Goal: Transaction & Acquisition: Obtain resource

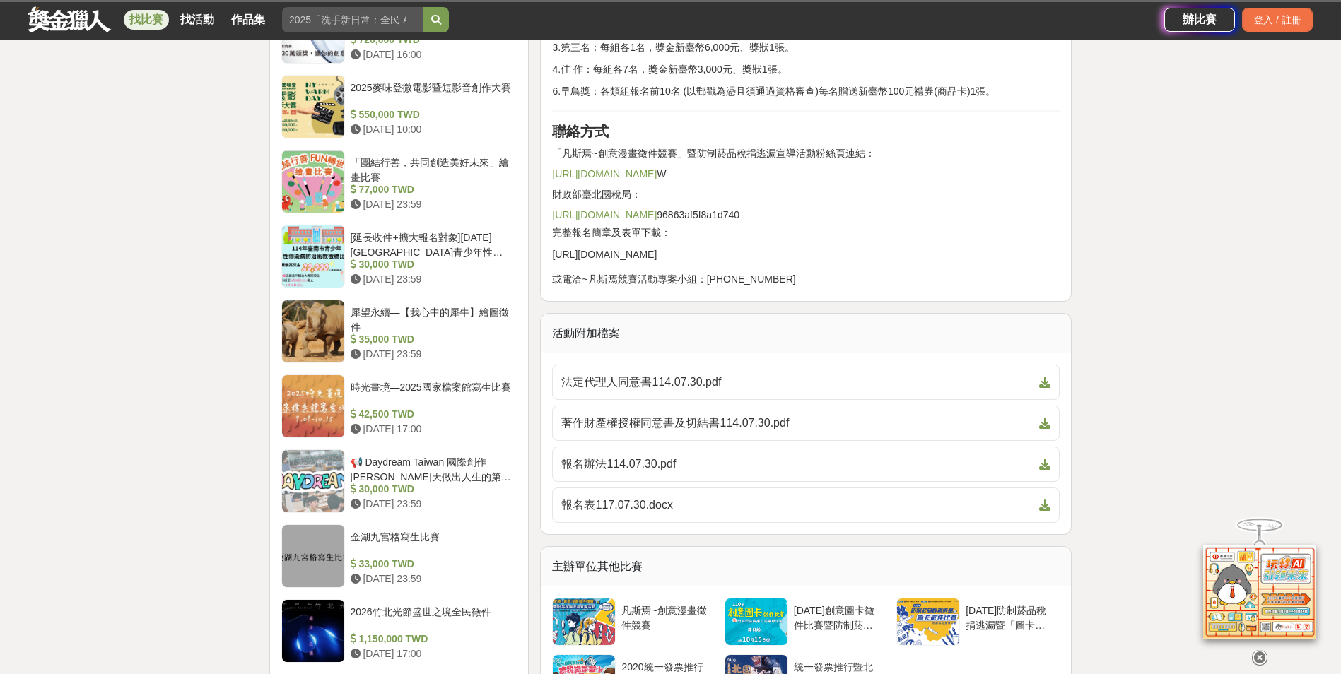
scroll to position [1414, 0]
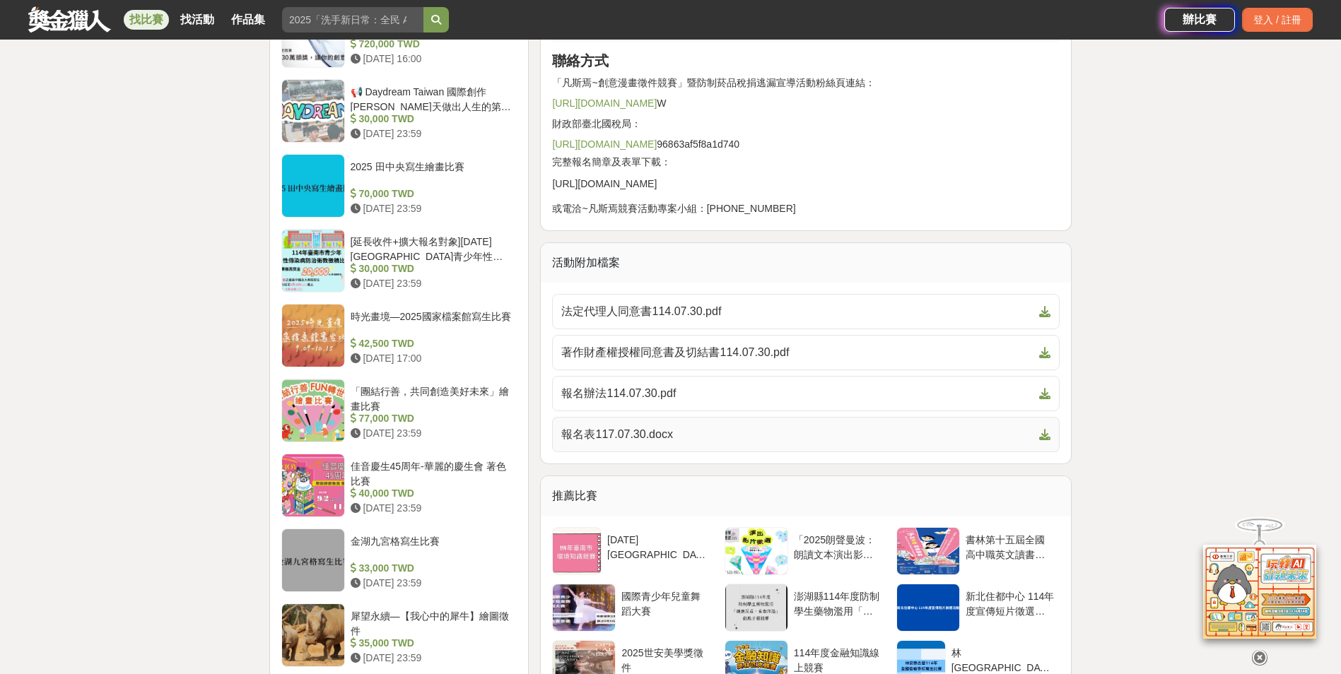
click at [1045, 435] on icon at bounding box center [1044, 434] width 11 height 11
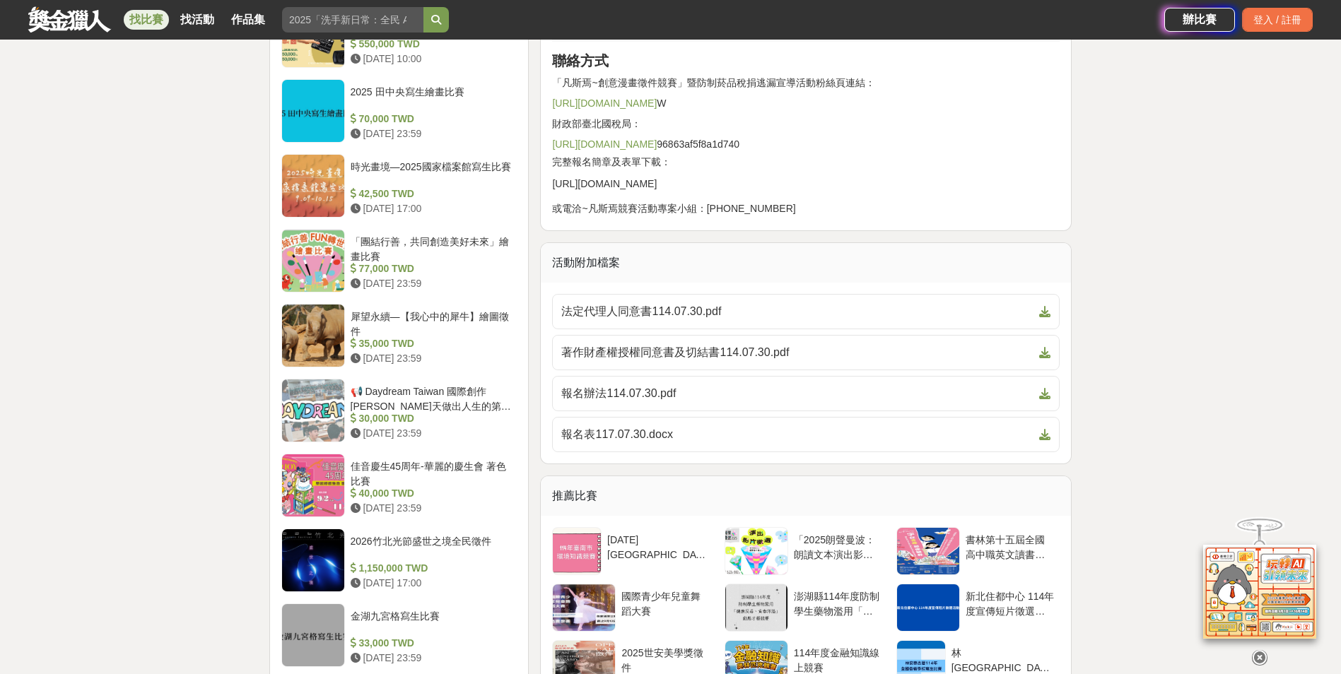
scroll to position [1626, 0]
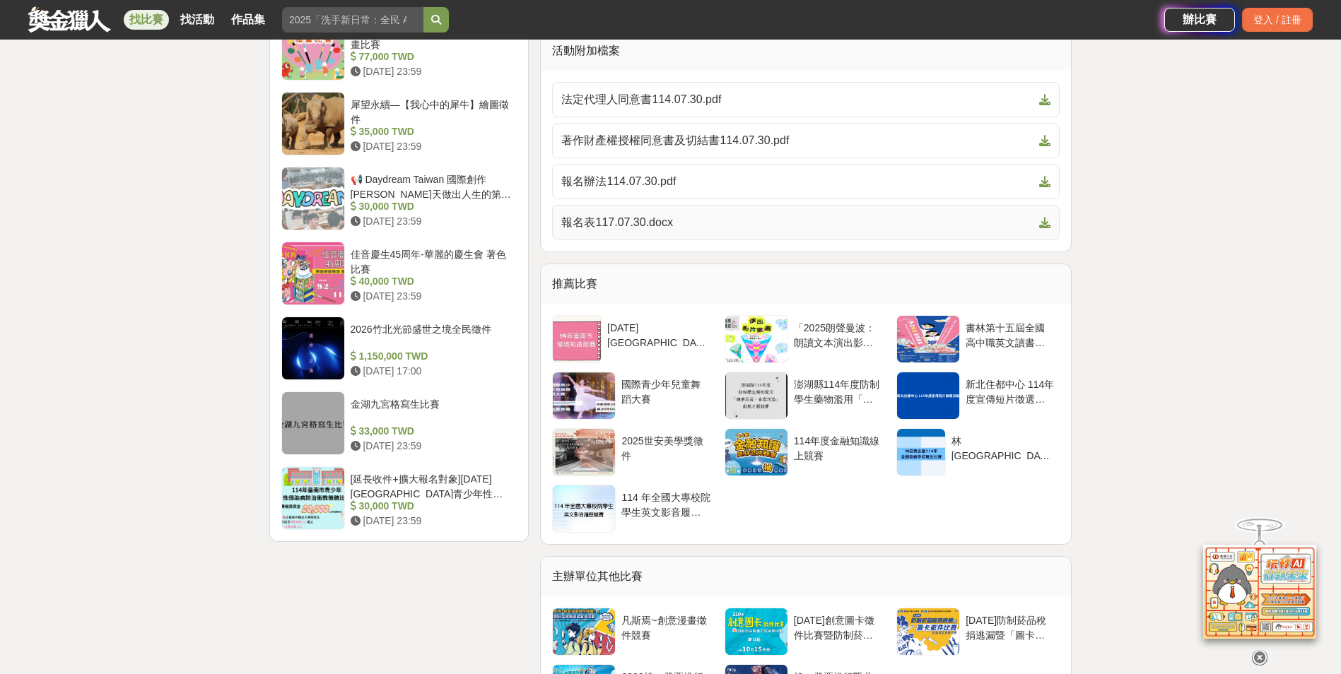
drag, startPoint x: 628, startPoint y: 223, endPoint x: 573, endPoint y: 221, distance: 55.2
click at [573, 221] on span "報名表117.07.30.docx" at bounding box center [797, 222] width 472 height 17
click at [614, 140] on span "著作財產權授權同意書及切結書114.07.30.pdf" at bounding box center [797, 140] width 472 height 17
click at [629, 98] on span "法定代理人同意書114.07.30.pdf" at bounding box center [797, 99] width 472 height 17
click at [625, 218] on span "報名表117.07.30.docx" at bounding box center [797, 222] width 472 height 17
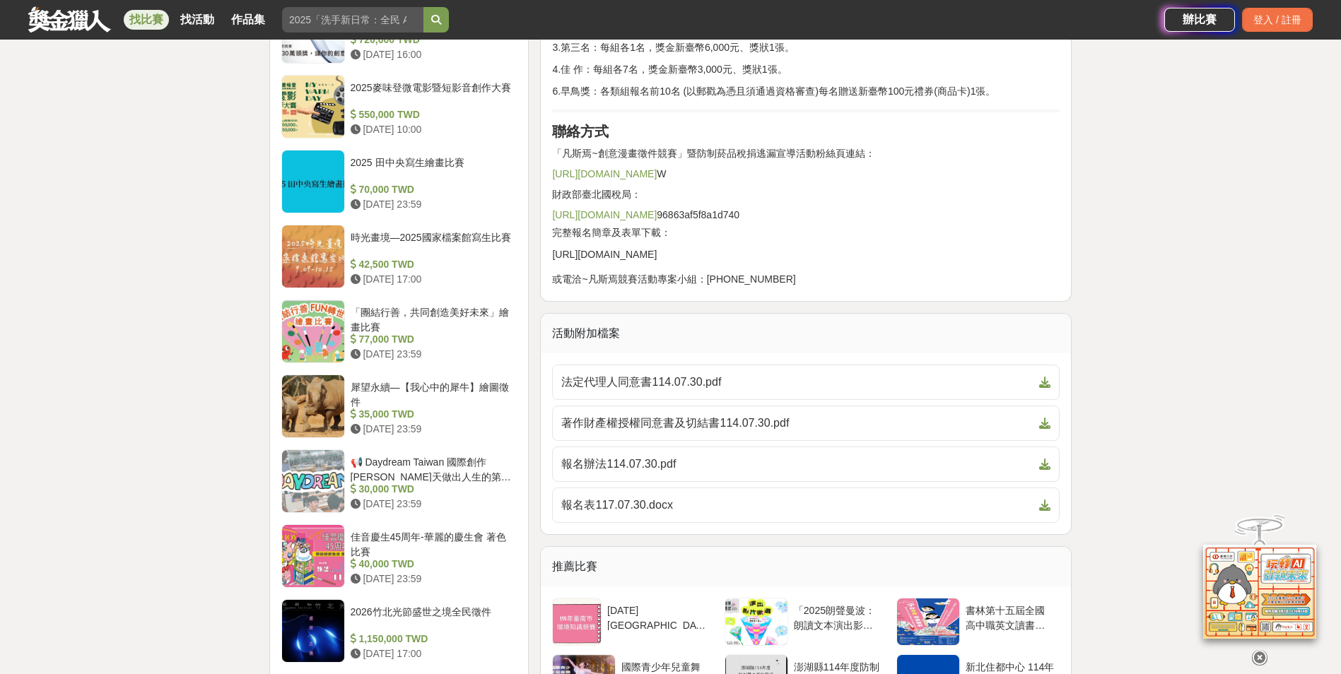
scroll to position [1272, 0]
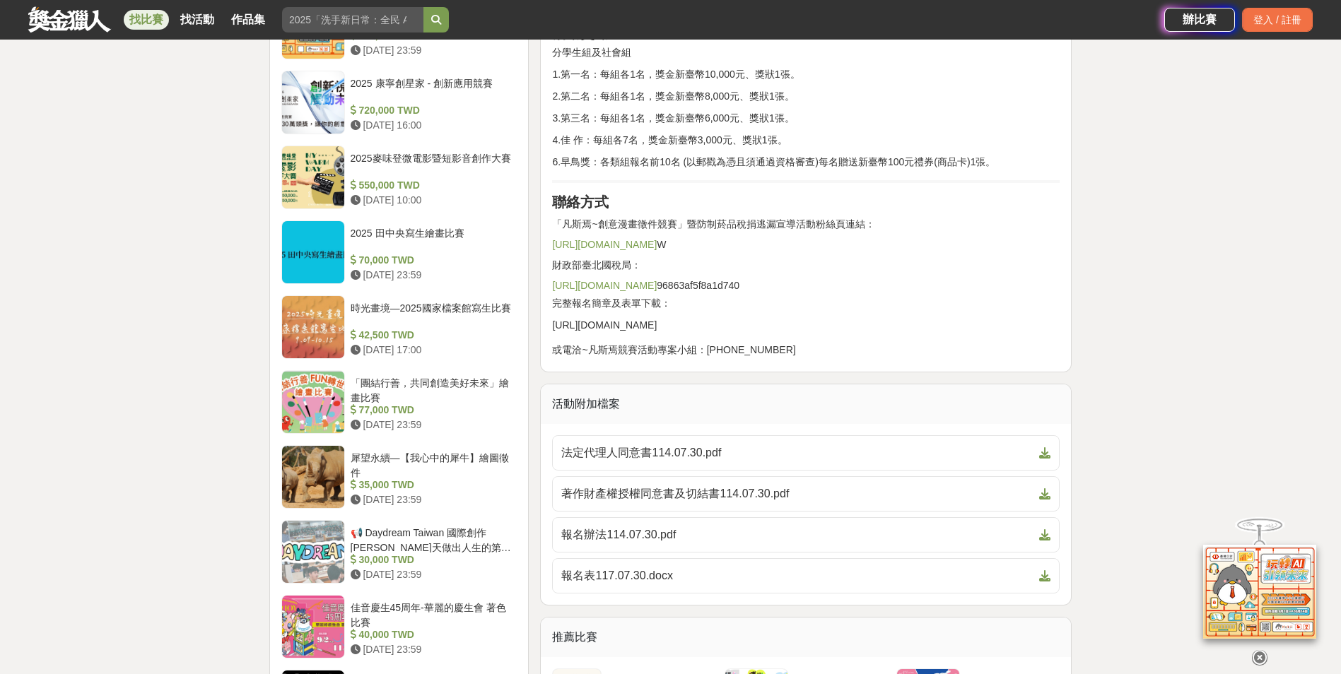
click at [657, 245] on span "[URL][DOMAIN_NAME]" at bounding box center [604, 244] width 105 height 11
click at [657, 248] on span "[URL][DOMAIN_NAME]" at bounding box center [604, 244] width 105 height 11
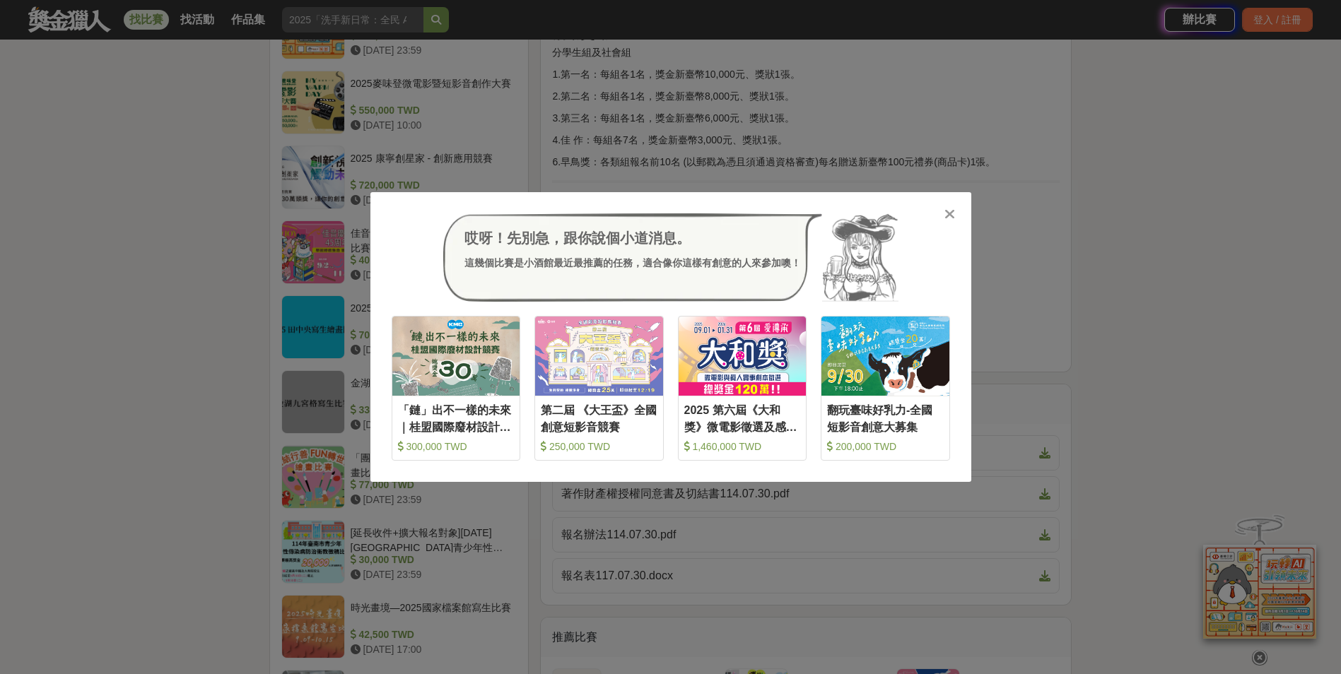
click at [951, 213] on icon at bounding box center [949, 214] width 11 height 14
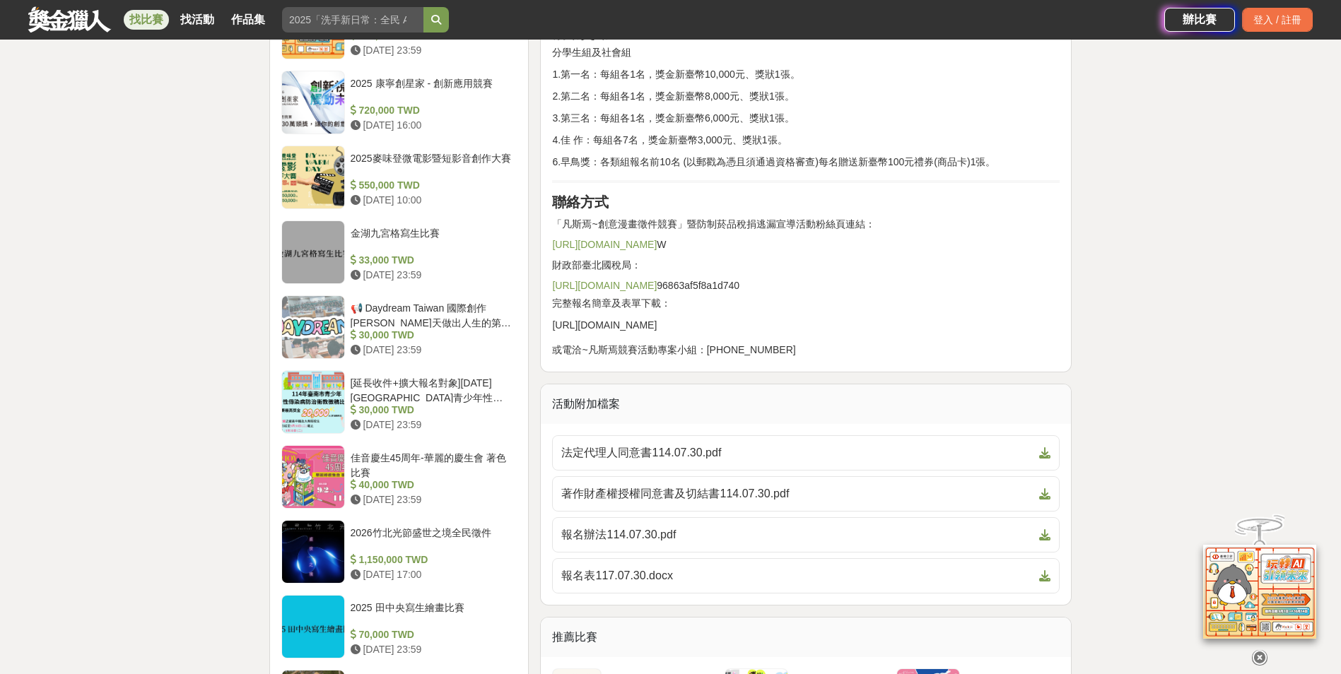
drag, startPoint x: 899, startPoint y: 323, endPoint x: 547, endPoint y: 324, distance: 352.0
copy span "[URL][DOMAIN_NAME]"
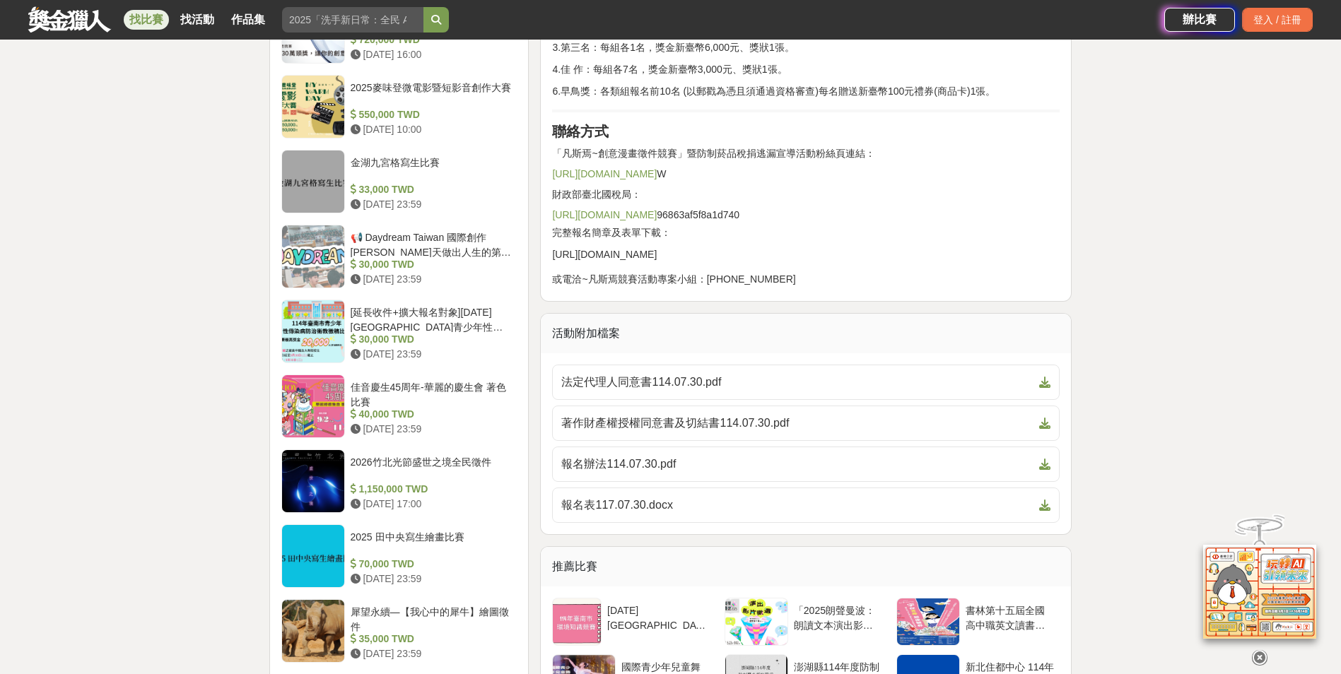
scroll to position [1414, 0]
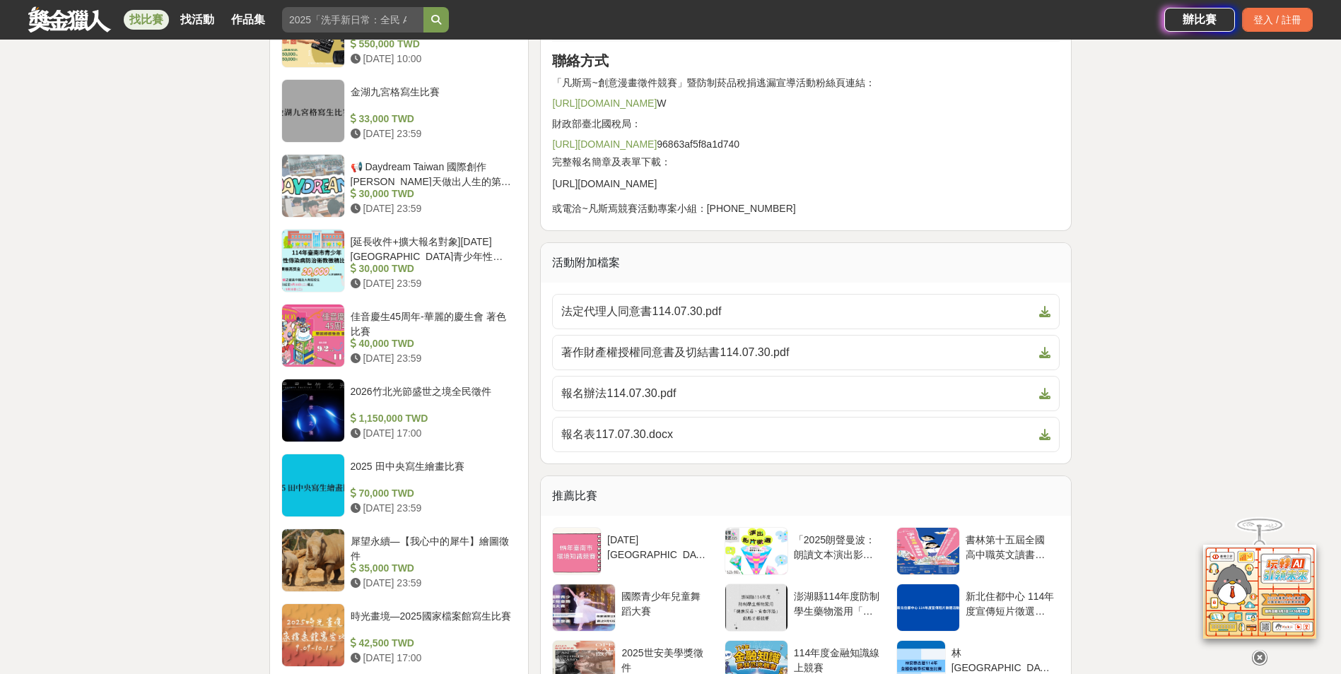
click at [585, 264] on div "活動附加檔案" at bounding box center [806, 263] width 530 height 40
click at [669, 392] on span "報名辦法114.07.30.pdf" at bounding box center [797, 393] width 472 height 17
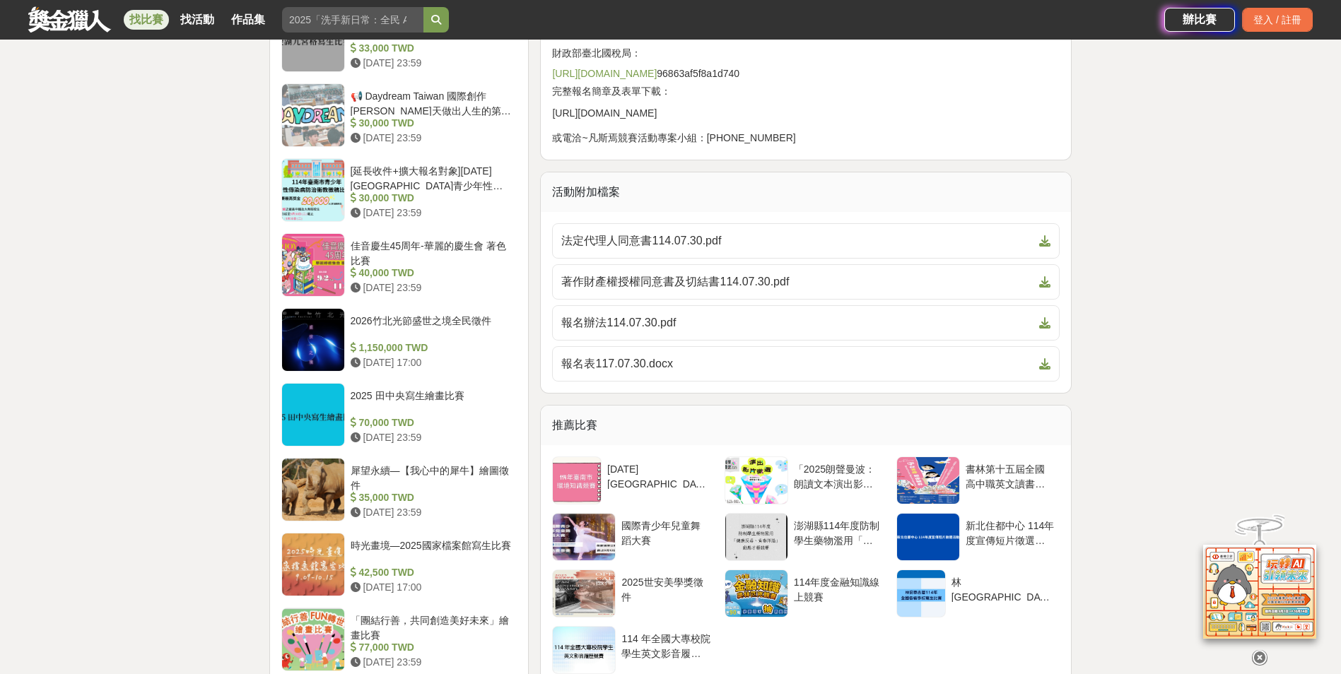
drag, startPoint x: 901, startPoint y: 113, endPoint x: 546, endPoint y: 110, distance: 354.9
copy span "[URL][DOMAIN_NAME]"
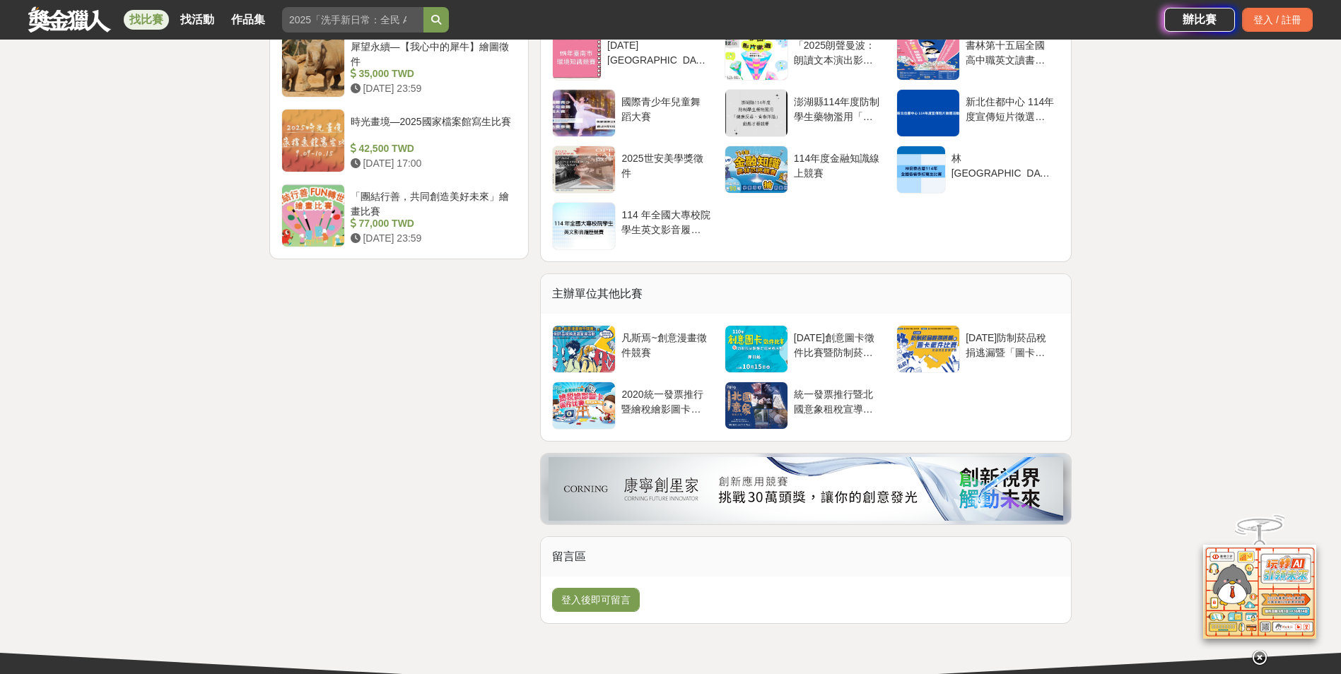
scroll to position [1626, 0]
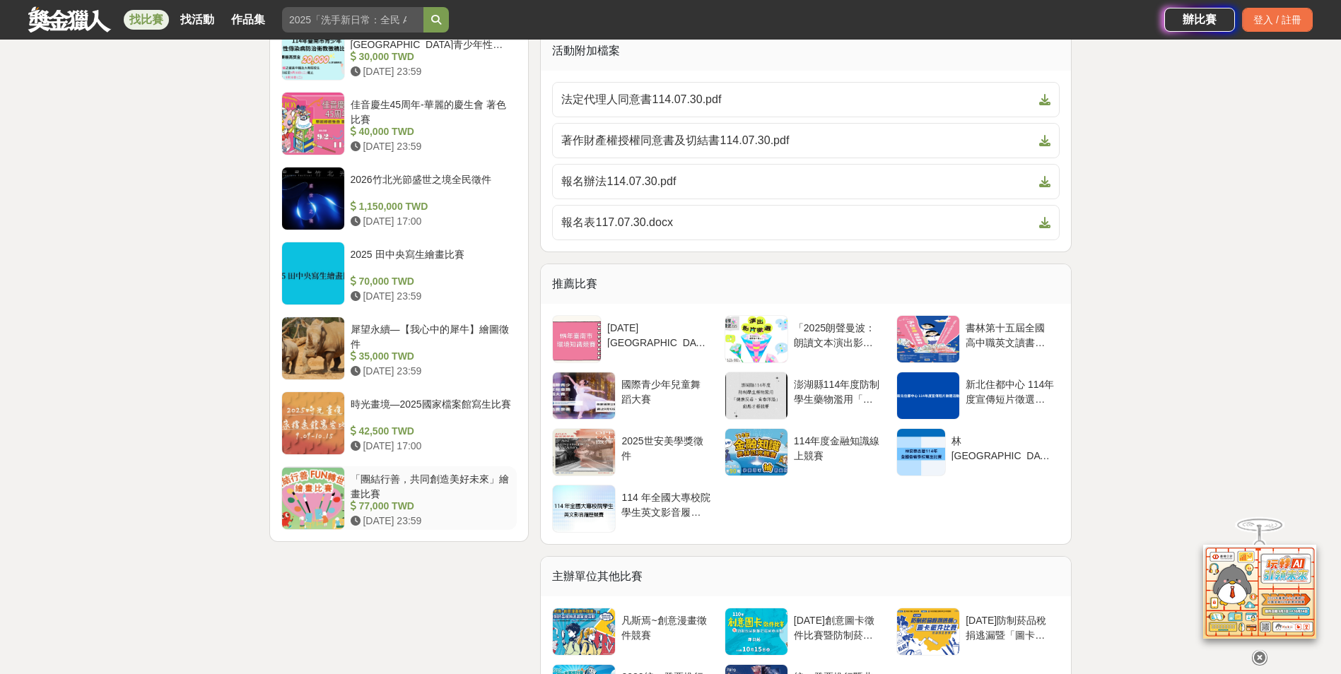
click at [443, 479] on div "「團結行善，共同創造美好未來」繪畫比賽" at bounding box center [431, 485] width 161 height 27
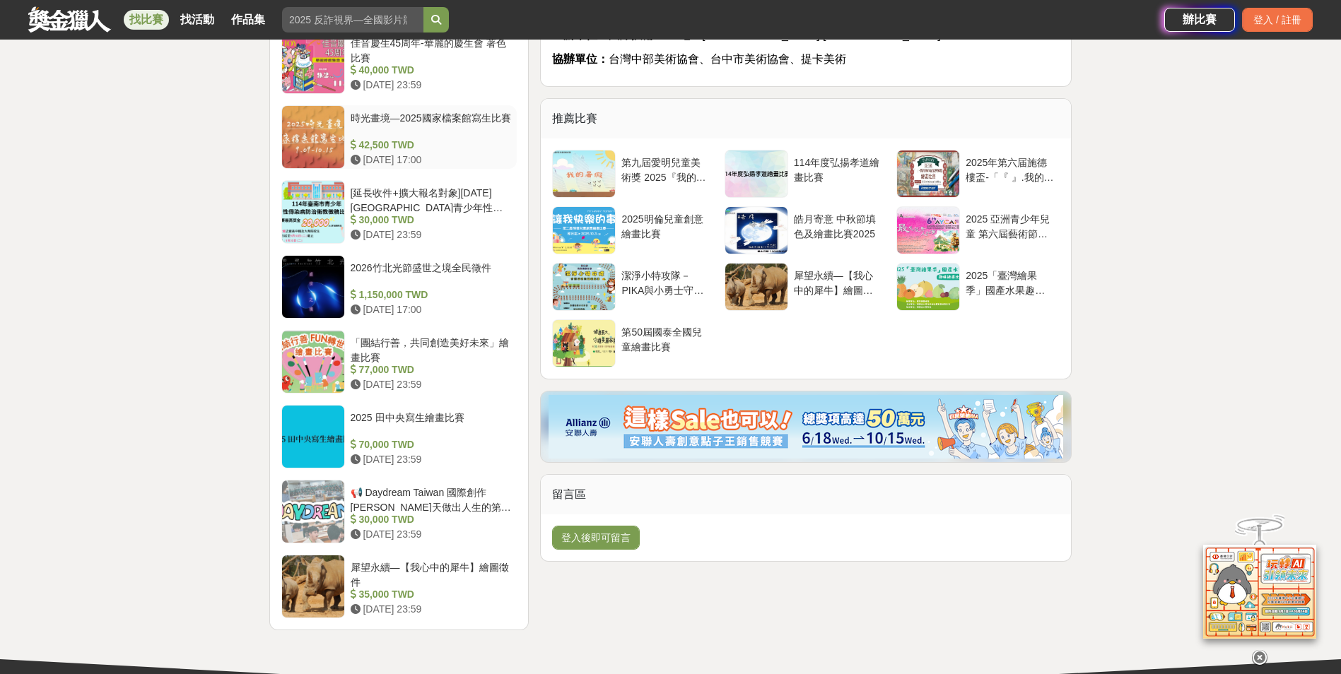
scroll to position [1555, 0]
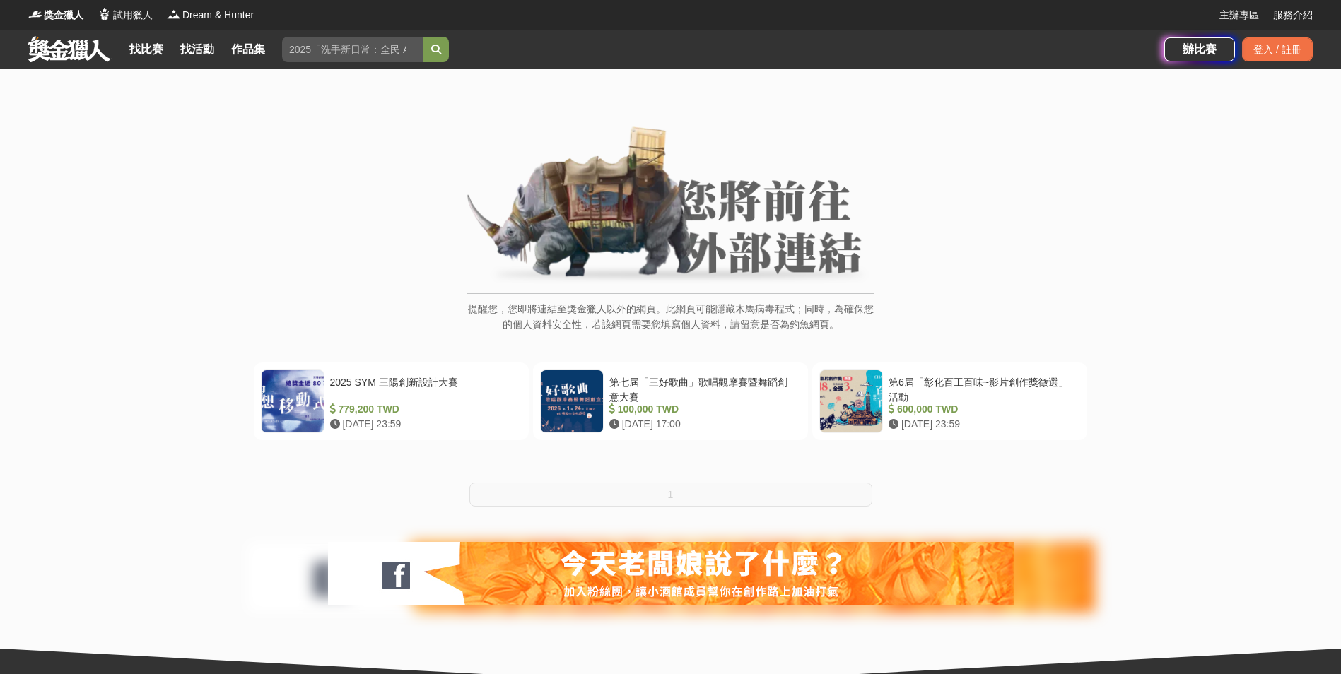
scroll to position [71, 0]
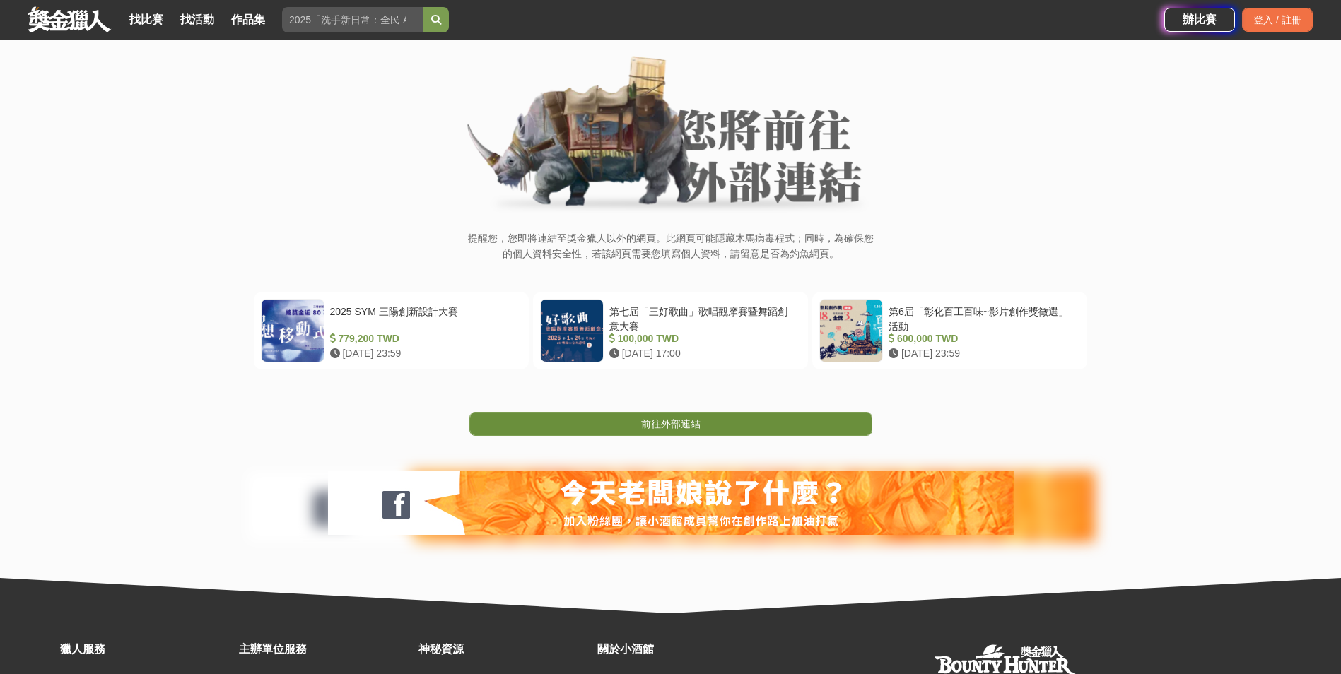
click at [706, 431] on link "前往外部連結" at bounding box center [670, 424] width 403 height 24
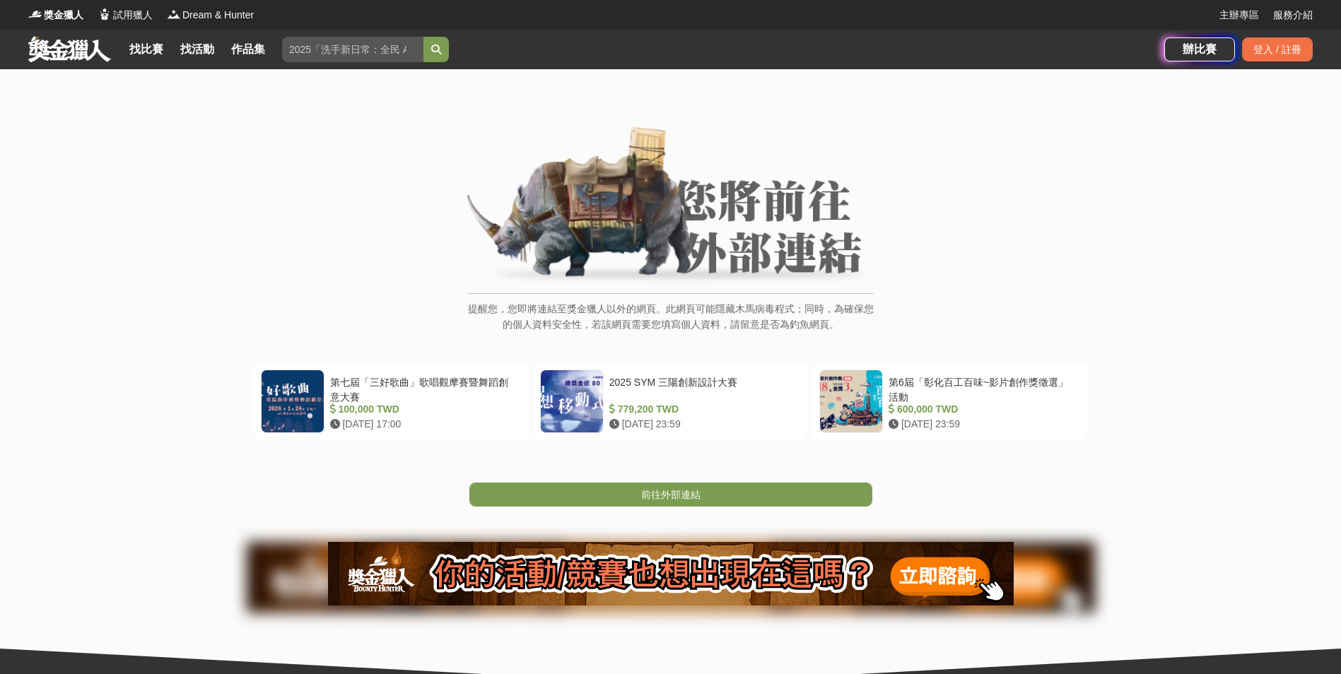
click at [755, 496] on link "前往外部連結" at bounding box center [670, 495] width 403 height 24
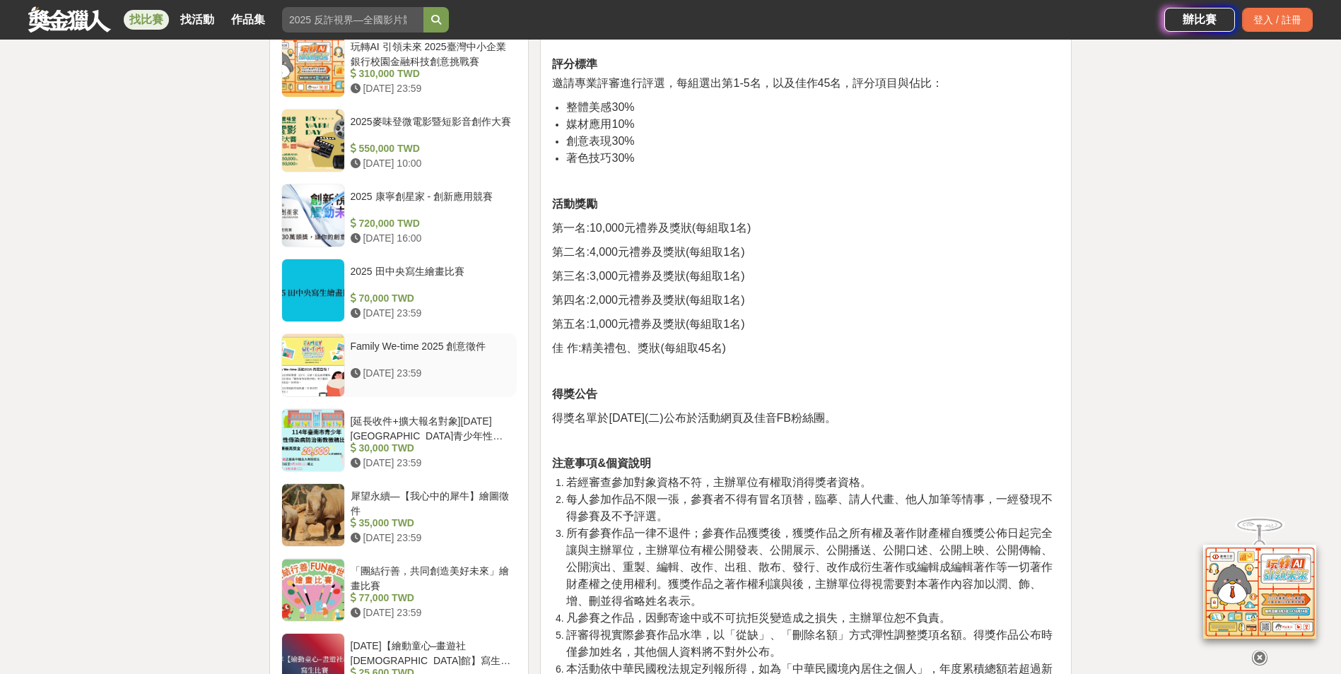
scroll to position [1131, 0]
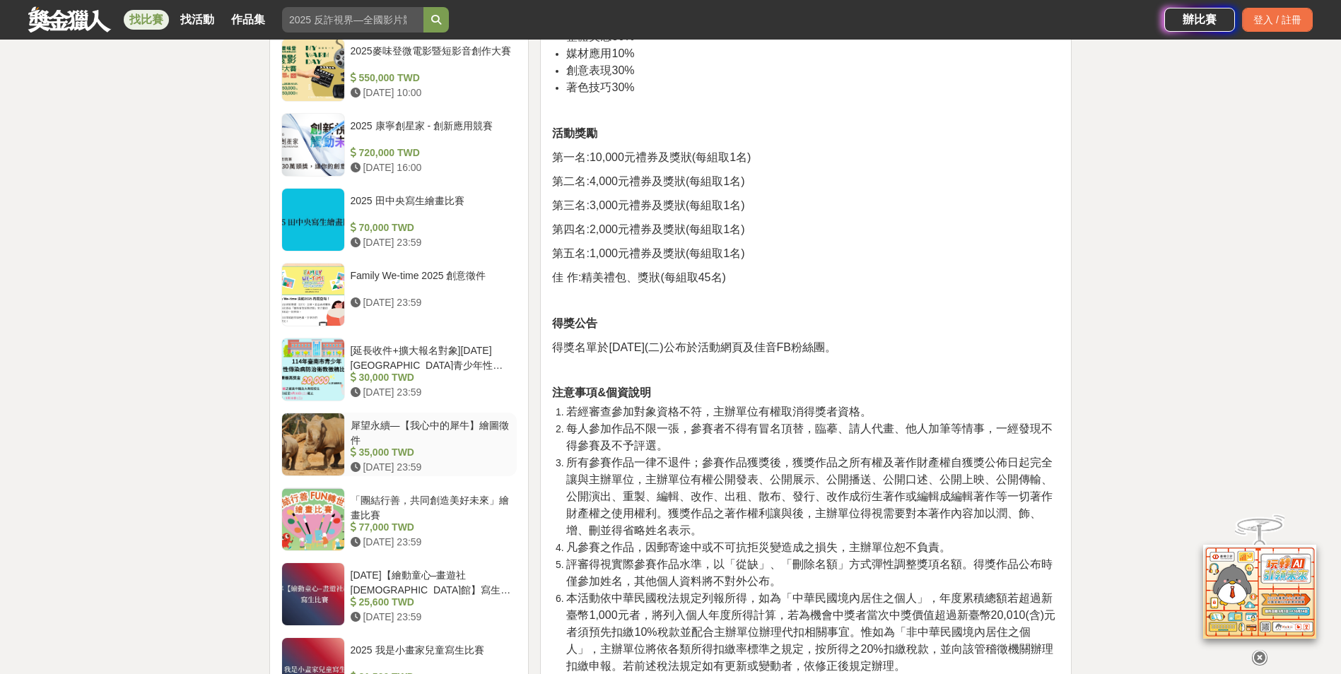
click at [488, 424] on div "犀望永續—【我心中的犀牛】繪圖徵件" at bounding box center [431, 431] width 161 height 27
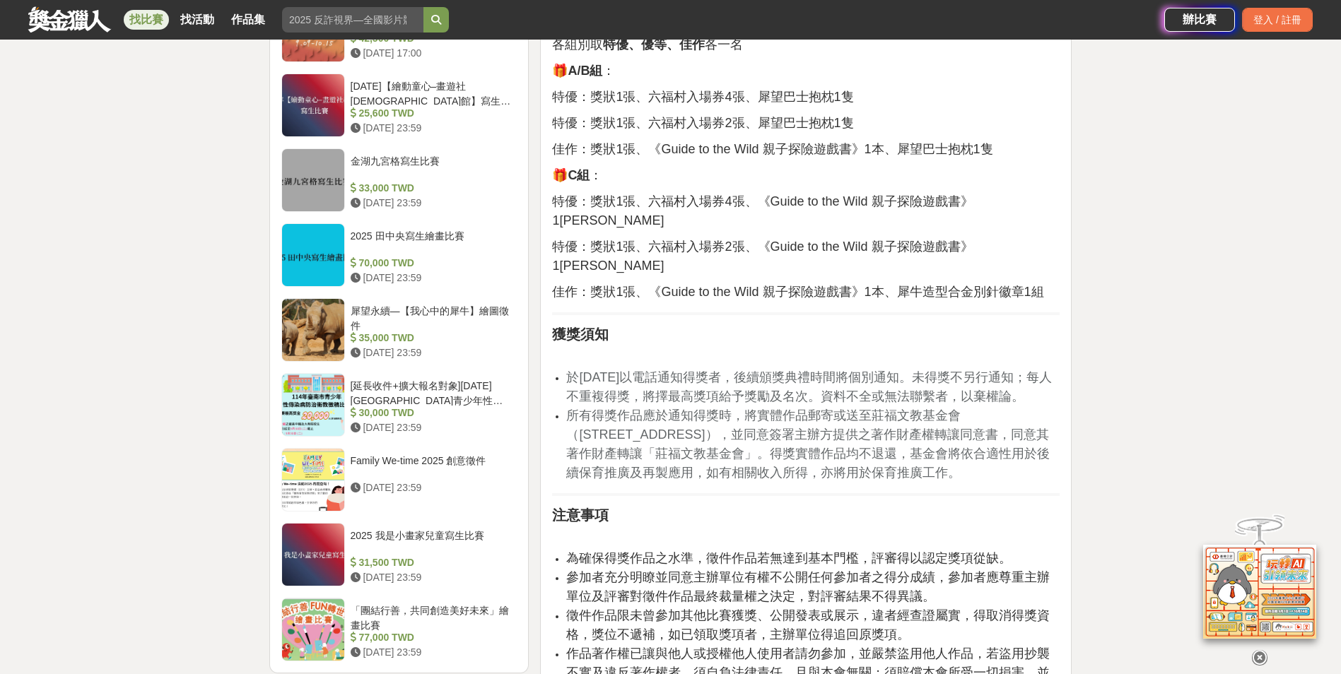
scroll to position [1484, 0]
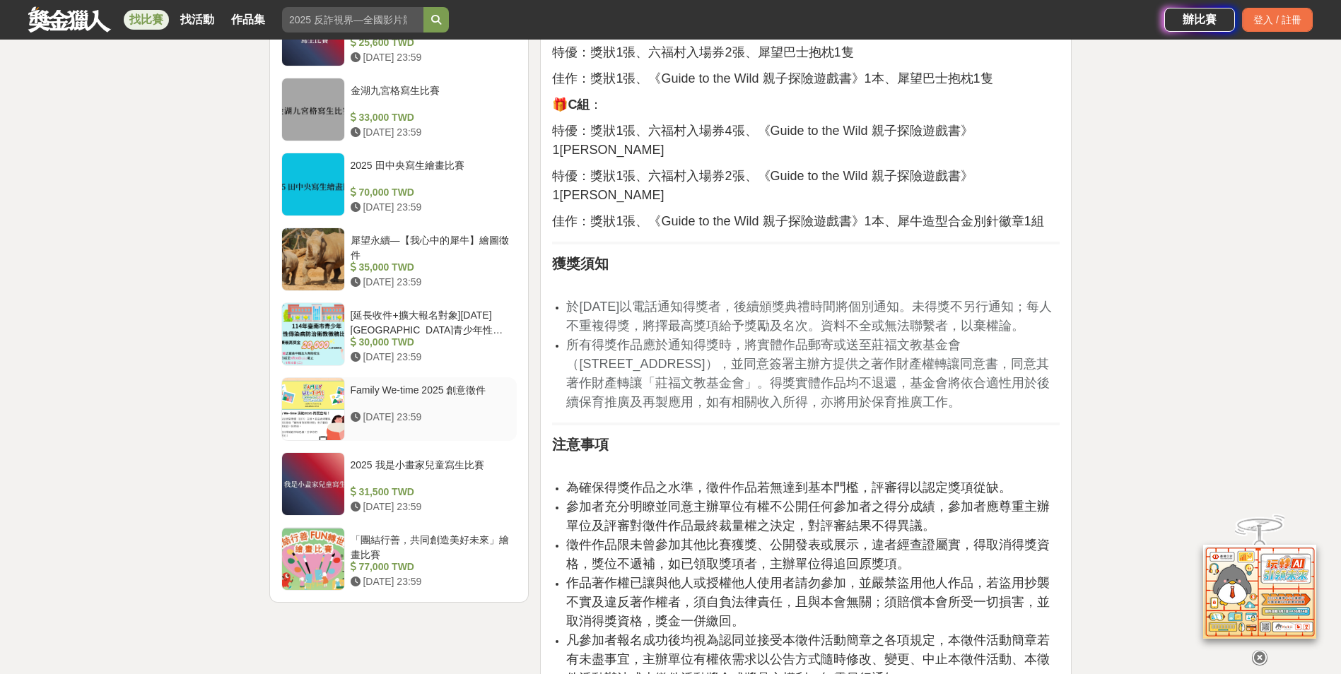
click at [467, 383] on div "Family We-time 2025 創意徵件" at bounding box center [431, 396] width 161 height 27
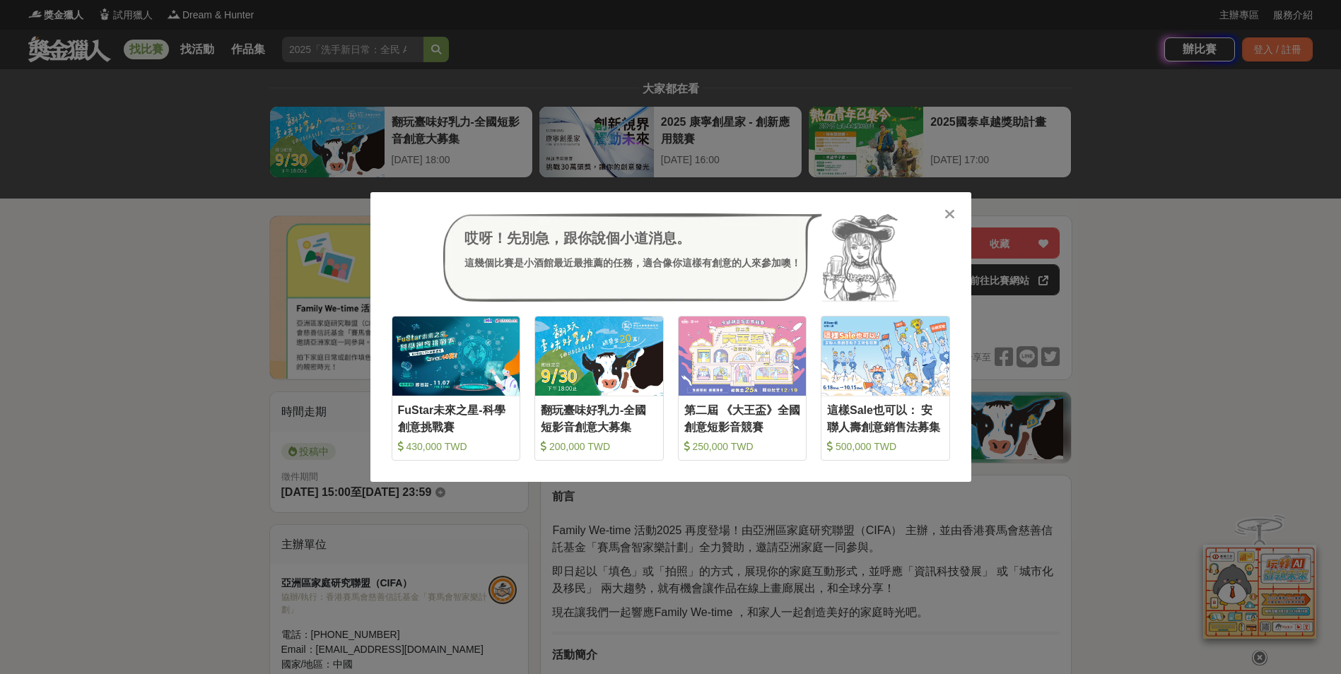
click at [951, 212] on icon at bounding box center [949, 214] width 11 height 14
